Goal: Task Accomplishment & Management: Use online tool/utility

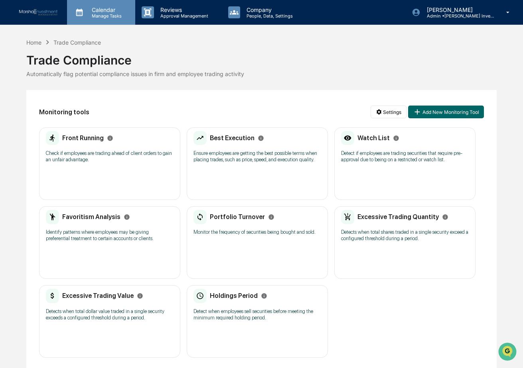
click at [112, 13] on p "Manage Tasks" at bounding box center [105, 16] width 40 height 6
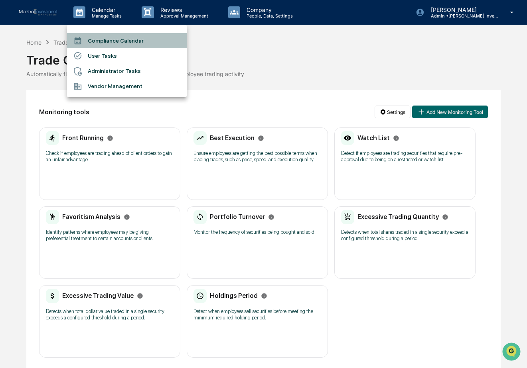
click at [107, 41] on li "Compliance Calendar" at bounding box center [127, 40] width 120 height 15
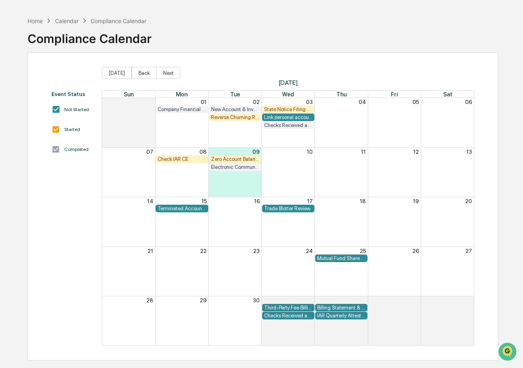
scroll to position [38, 0]
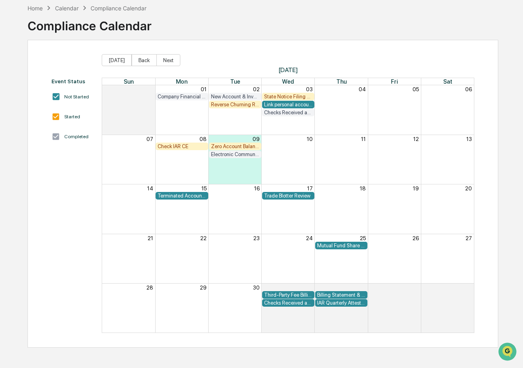
click at [286, 195] on div "Trade Blotter Review" at bounding box center [288, 196] width 48 height 6
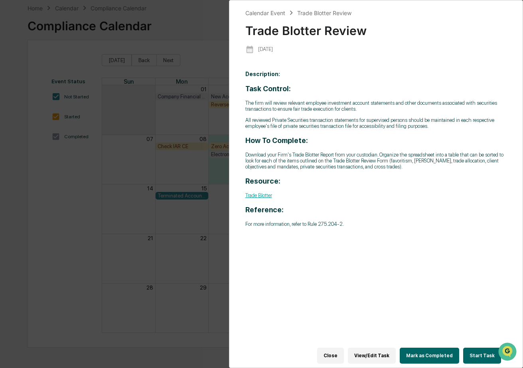
click at [75, 204] on div "Calendar Event Trade Blotter Review Trade Blotter Review [DATE] Description: Ta…" at bounding box center [261, 184] width 523 height 368
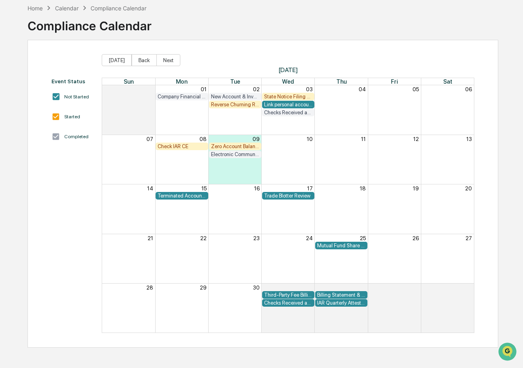
click at [343, 244] on div "Mutual Fund Share Class Review" at bounding box center [341, 246] width 48 height 6
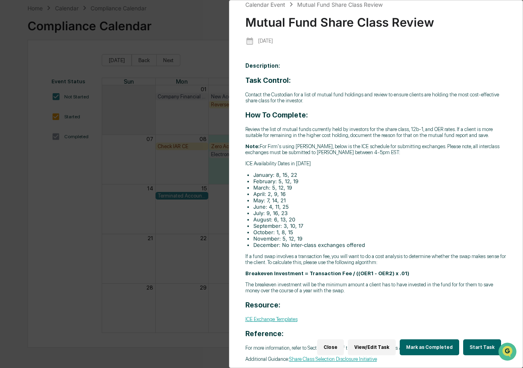
scroll to position [0, 0]
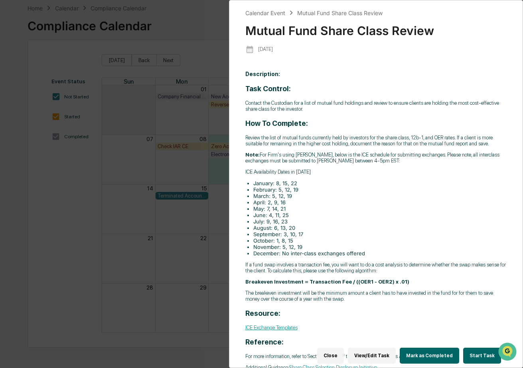
click at [75, 204] on div "Calendar Event Mutual Fund Share Class Review Mutual Fund Share Class Review [D…" at bounding box center [261, 184] width 523 height 368
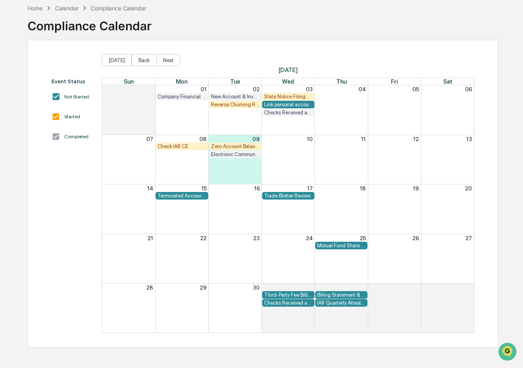
click at [389, 12] on div "Home Calendar Compliance Calendar Compliance Calendar" at bounding box center [263, 20] width 471 height 40
click at [333, 303] on div "IAR Quarterly Attestation Review" at bounding box center [341, 303] width 48 height 6
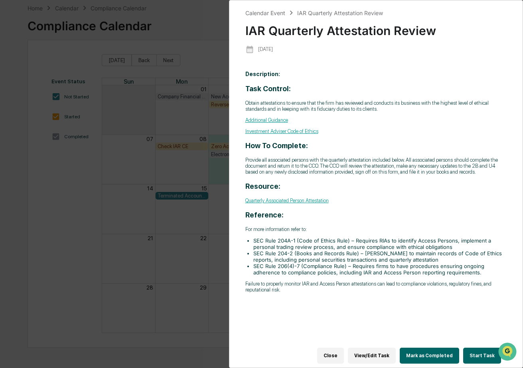
click at [84, 258] on div "Calendar Event IAR Quarterly Attestation Review IAR Quarterly Attestation Revie…" at bounding box center [261, 184] width 523 height 368
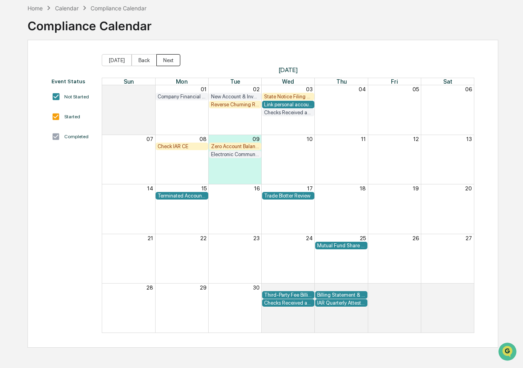
click at [165, 64] on button "Next" at bounding box center [168, 60] width 24 height 12
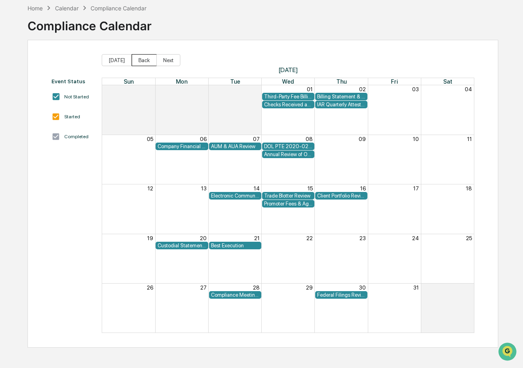
click at [140, 61] on button "Back" at bounding box center [144, 60] width 25 height 12
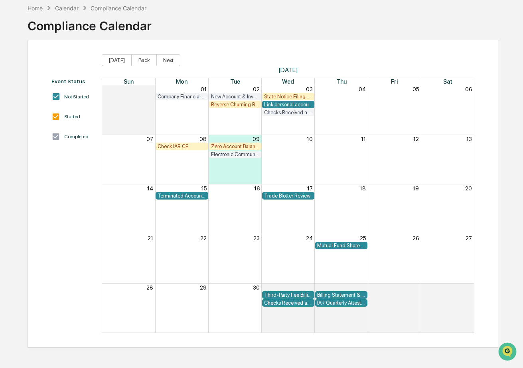
click at [333, 293] on div "Billing Statement & Fee Calculations Report Review" at bounding box center [341, 295] width 48 height 6
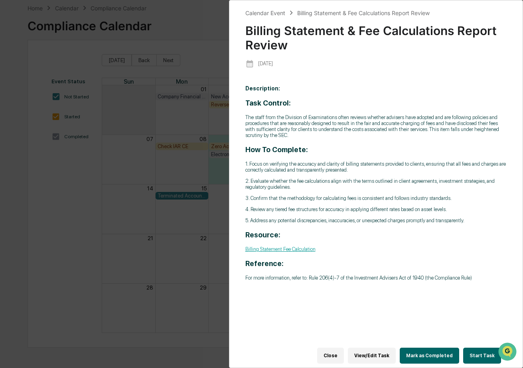
click at [173, 262] on div "Calendar Event Billing Statement & Fee Calculations Report Review Billing State…" at bounding box center [261, 184] width 523 height 368
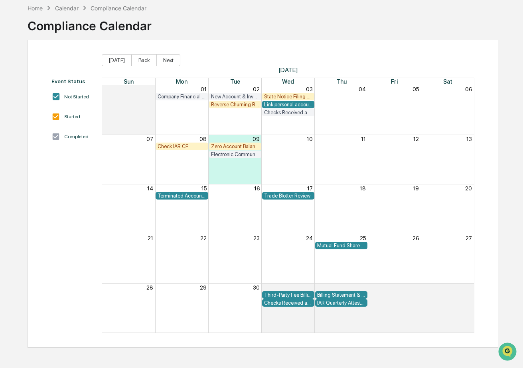
click at [285, 293] on div "Third-Party Fee Billing Review" at bounding box center [288, 295] width 48 height 6
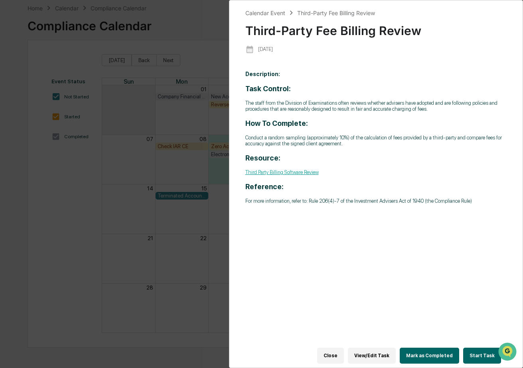
click at [335, 353] on button "Close" at bounding box center [330, 356] width 27 height 16
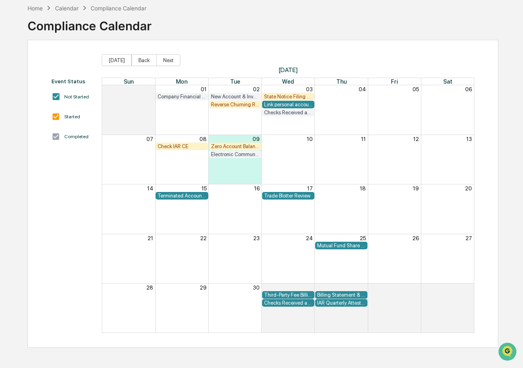
click at [336, 303] on div "IAR Quarterly Attestation Review" at bounding box center [341, 303] width 48 height 6
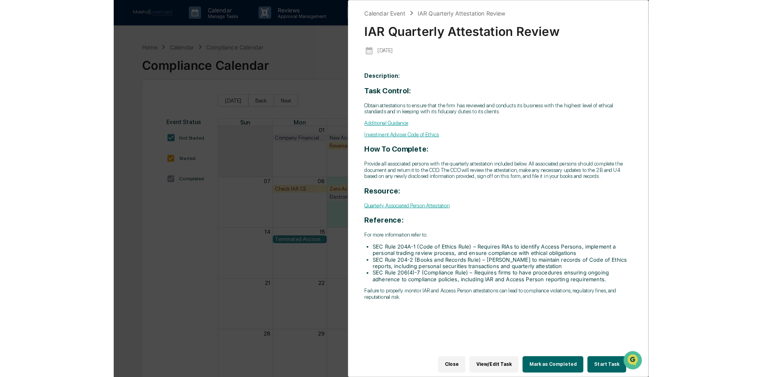
scroll to position [38, 0]
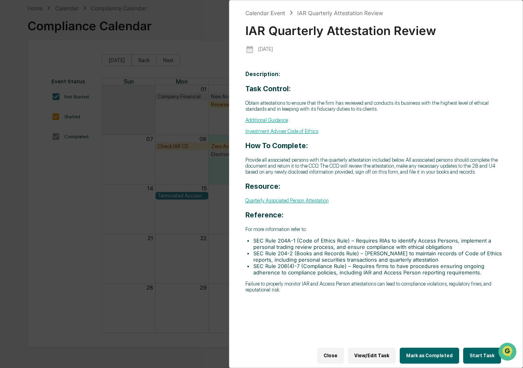
click at [333, 355] on button "Close" at bounding box center [330, 356] width 27 height 16
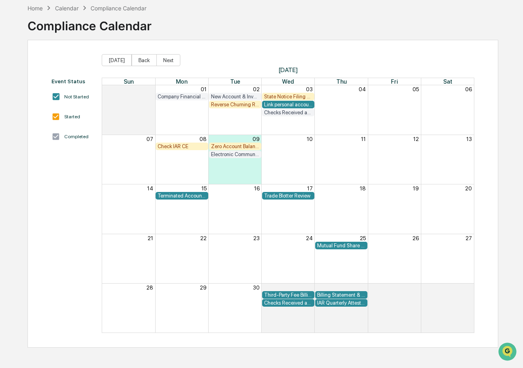
click at [240, 146] on div "Zero Account Balance Review" at bounding box center [235, 147] width 48 height 6
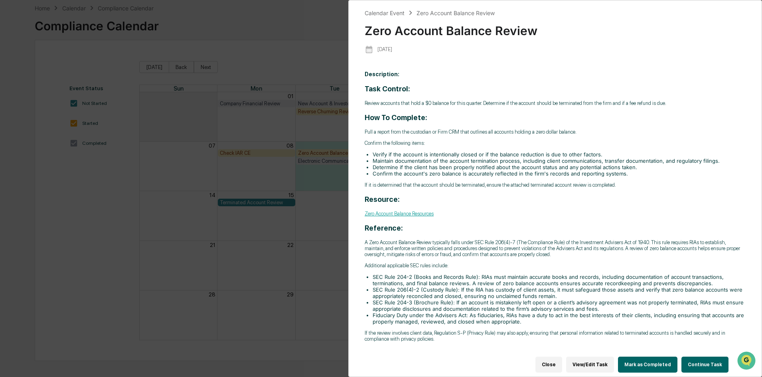
click at [408, 212] on link "Zero Account Balance Resources" at bounding box center [398, 214] width 69 height 6
click at [522, 357] on button "Continue Task" at bounding box center [704, 365] width 47 height 16
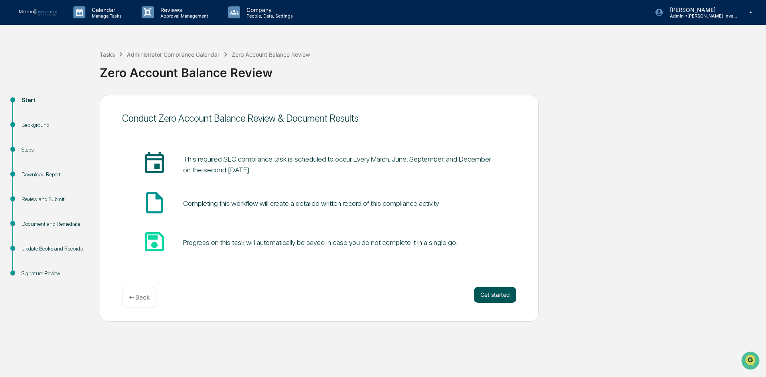
click at [496, 293] on button "Get started" at bounding box center [495, 295] width 42 height 16
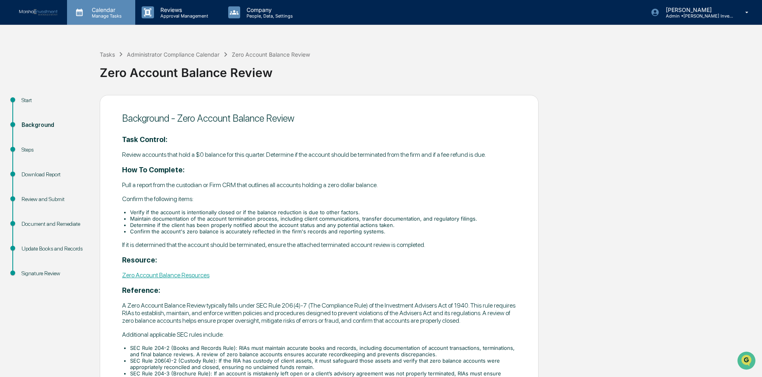
click at [100, 18] on p "Manage Tasks" at bounding box center [105, 16] width 40 height 6
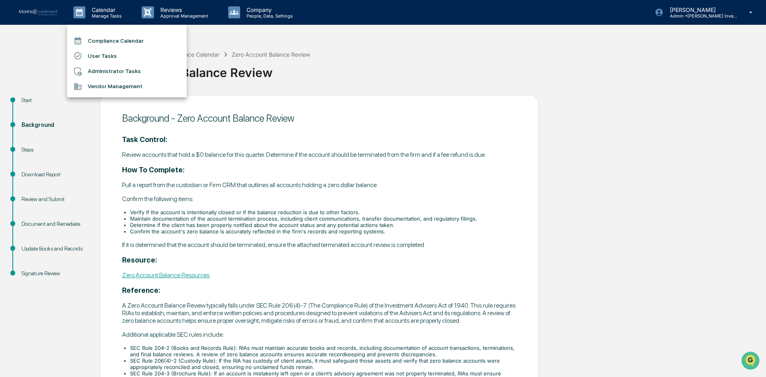
click at [116, 43] on li "Compliance Calendar" at bounding box center [127, 40] width 120 height 15
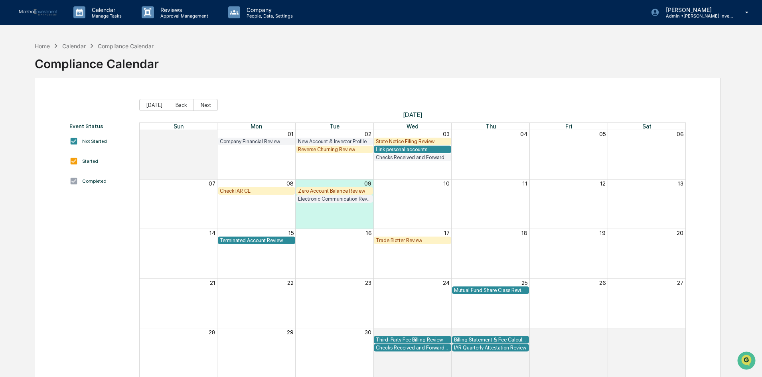
click at [255, 239] on div "Terminated Account Review" at bounding box center [256, 240] width 73 height 6
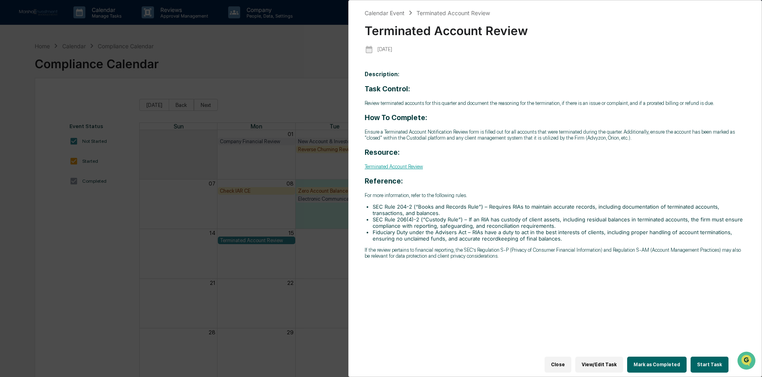
click at [401, 165] on link "Terminated Account Review" at bounding box center [393, 166] width 58 height 6
drag, startPoint x: 308, startPoint y: 102, endPoint x: 302, endPoint y: 103, distance: 6.5
click at [307, 102] on div "Calendar Event Terminated Account Review Terminated Account Review [DATE] Descr…" at bounding box center [381, 188] width 762 height 377
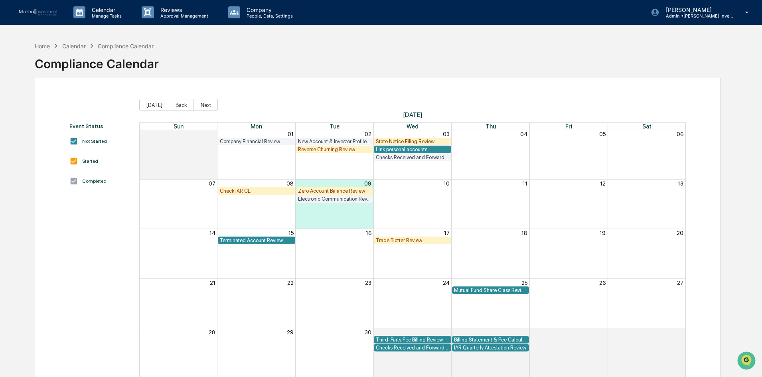
click at [327, 188] on div "Zero Account Balance Review" at bounding box center [334, 191] width 73 height 6
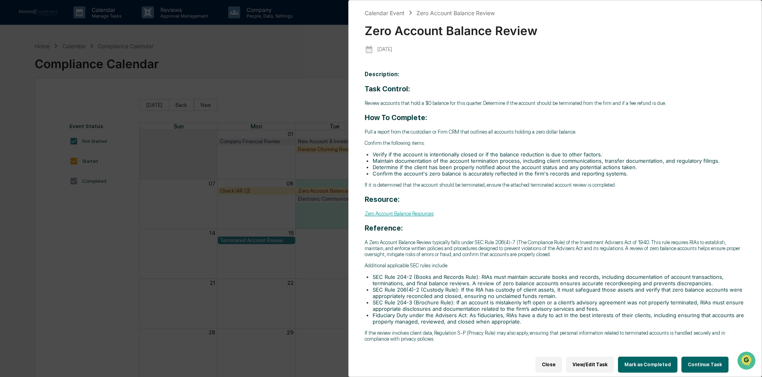
click at [522, 364] on button "Continue Task" at bounding box center [704, 365] width 47 height 16
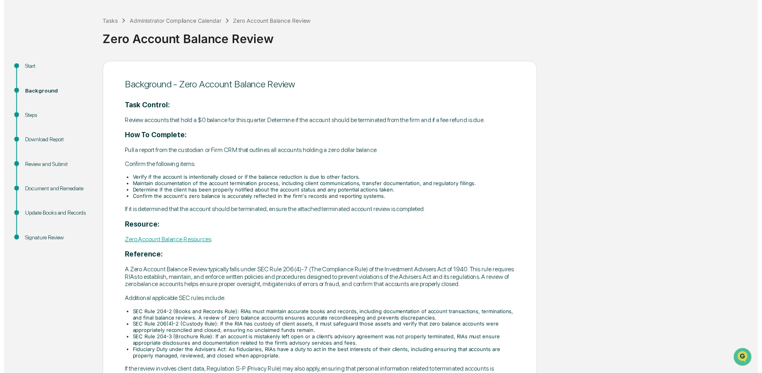
scroll to position [89, 0]
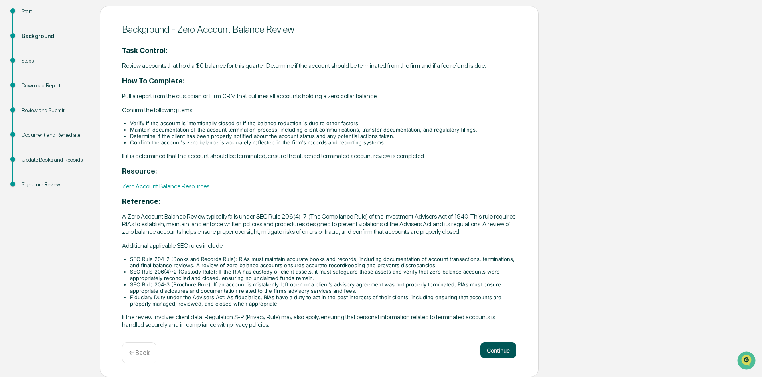
click at [495, 347] on button "Continue" at bounding box center [498, 350] width 36 height 16
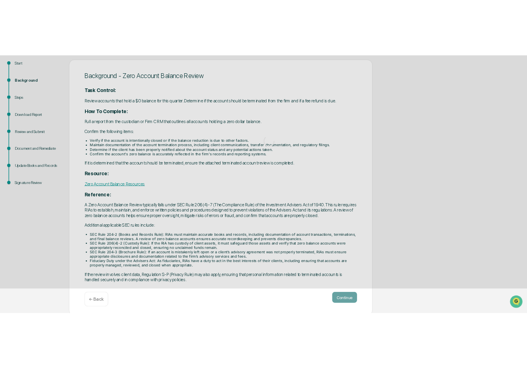
scroll to position [0, 0]
